Goal: Task Accomplishment & Management: Use online tool/utility

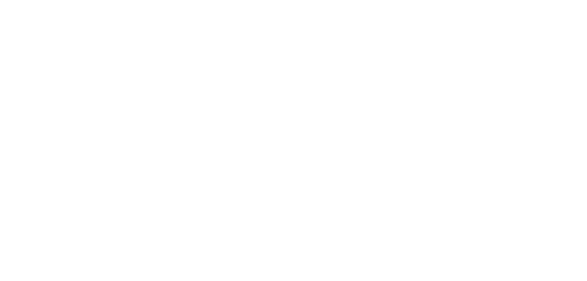
select select "Song"
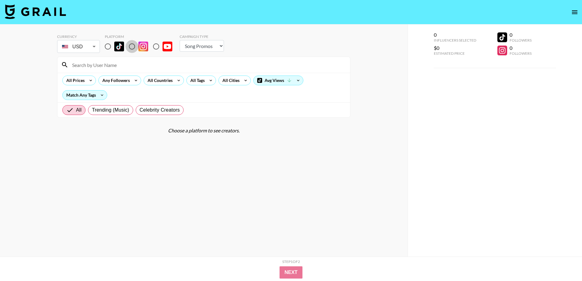
click at [134, 44] on input "radio" at bounding box center [132, 46] width 13 height 13
radio input "true"
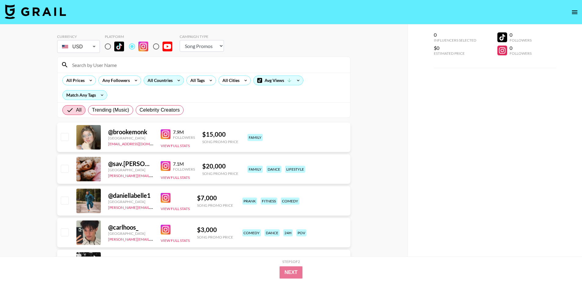
click at [168, 82] on div "All Countries" at bounding box center [159, 80] width 30 height 9
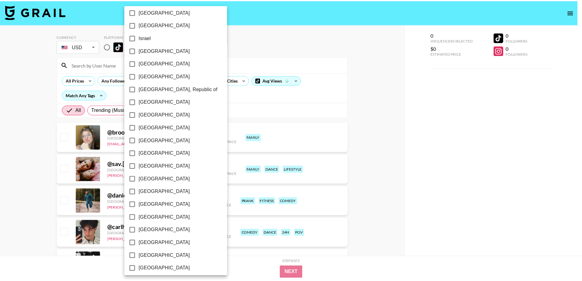
scroll to position [218, 0]
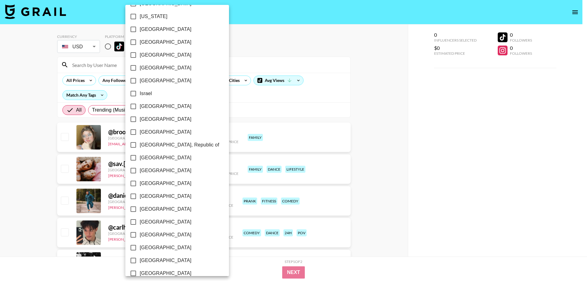
drag, startPoint x: 151, startPoint y: 194, endPoint x: 116, endPoint y: 194, distance: 35.1
click at [151, 194] on span "[GEOGRAPHIC_DATA]" at bounding box center [166, 196] width 52 height 7
click at [140, 194] on input "[GEOGRAPHIC_DATA]" at bounding box center [133, 196] width 13 height 13
checkbox input "true"
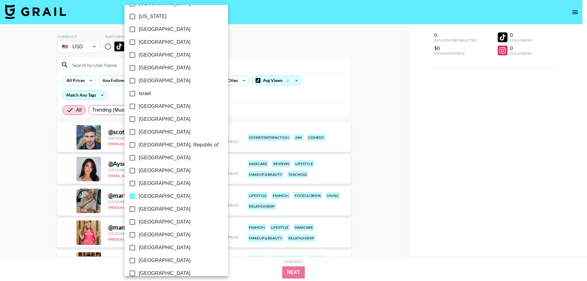
click at [0, 163] on div at bounding box center [293, 140] width 587 height 281
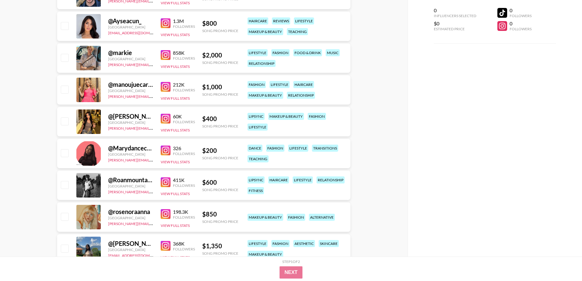
scroll to position [358, 0]
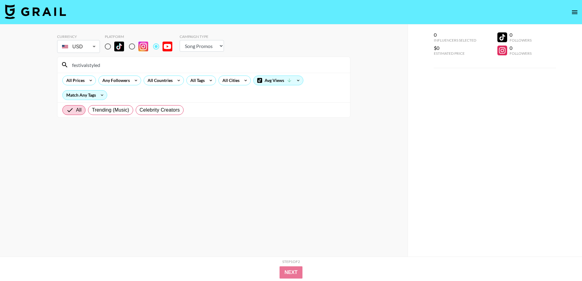
select select "Song"
click at [134, 46] on input "radio" at bounding box center [132, 46] width 13 height 13
radio input "true"
click at [171, 83] on div "All Countries" at bounding box center [159, 80] width 30 height 9
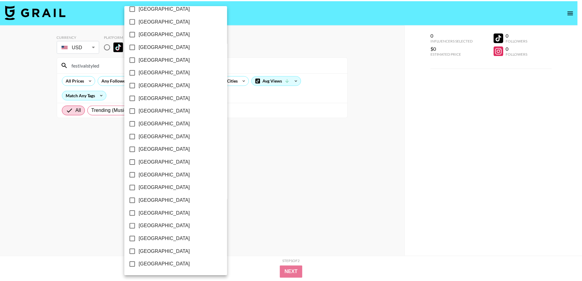
scroll to position [289, 0]
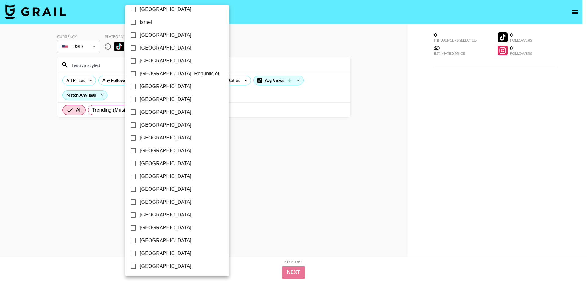
click at [154, 126] on span "[GEOGRAPHIC_DATA]" at bounding box center [166, 124] width 52 height 7
click at [140, 126] on input "[GEOGRAPHIC_DATA]" at bounding box center [133, 125] width 13 height 13
checkbox input "true"
click at [31, 138] on div at bounding box center [293, 140] width 587 height 281
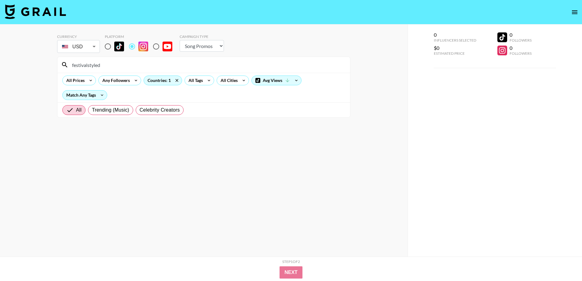
click at [116, 65] on input "festivalstyled" at bounding box center [207, 65] width 278 height 10
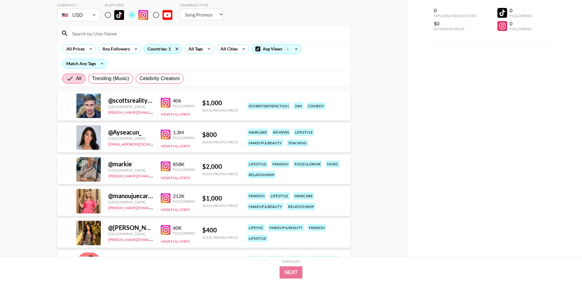
scroll to position [0, 0]
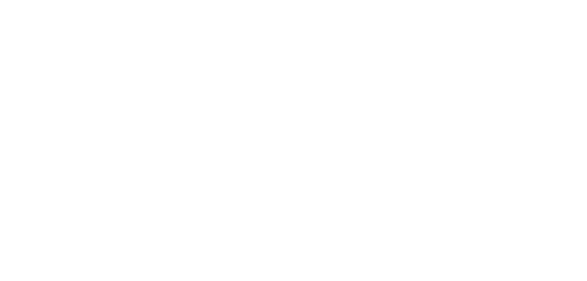
select select "Song"
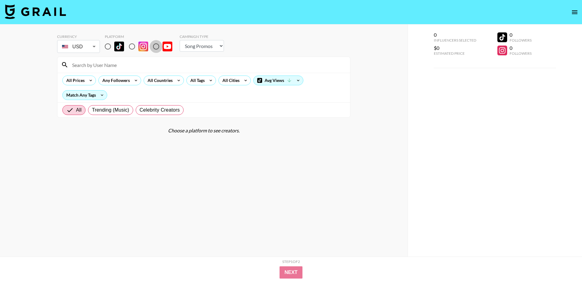
click at [156, 45] on input "radio" at bounding box center [156, 46] width 13 height 13
radio input "true"
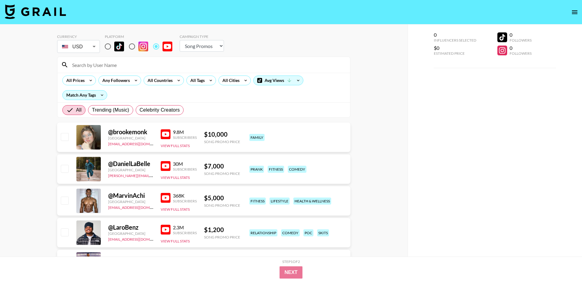
click at [141, 67] on input at bounding box center [207, 65] width 278 height 10
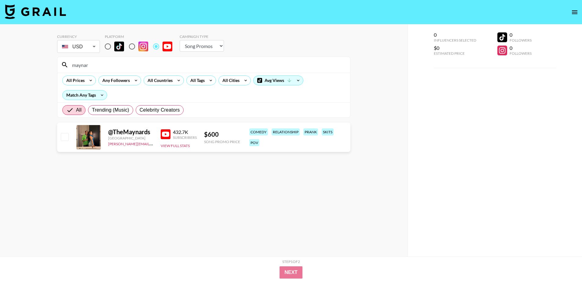
type input "maynar"
click at [165, 132] on img at bounding box center [166, 134] width 10 height 10
click at [504, 160] on div "0 Influencers Selected $0 Estimated Price 0 Followers 0 Followers" at bounding box center [495, 152] width 175 height 256
